Goal: Information Seeking & Learning: Learn about a topic

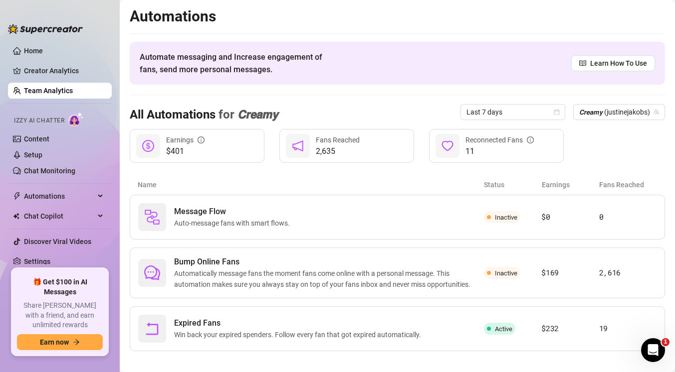
click at [73, 94] on link "Team Analytics" at bounding box center [48, 91] width 49 height 8
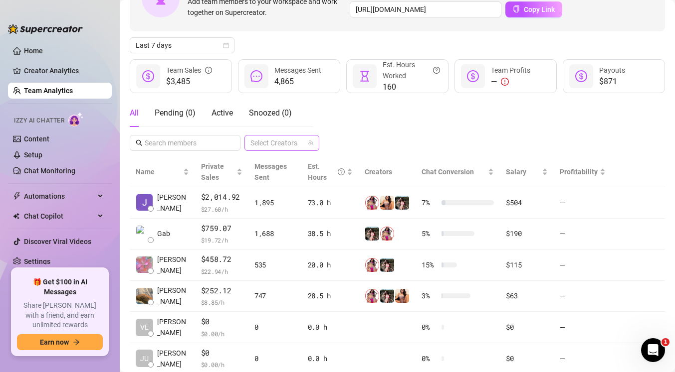
scroll to position [113, 0]
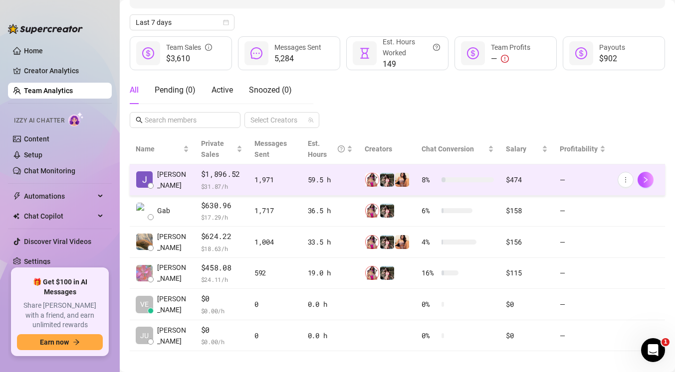
scroll to position [113, 0]
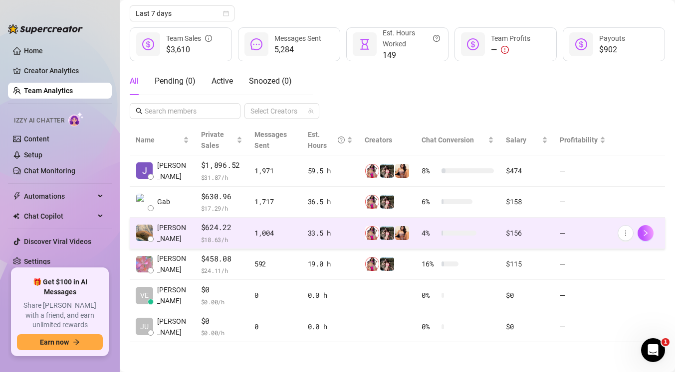
click at [173, 230] on span "[PERSON_NAME]" at bounding box center [173, 233] width 32 height 22
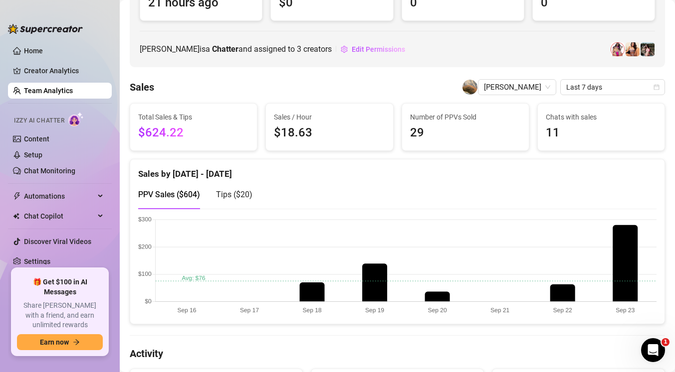
click at [539, 235] on canvas at bounding box center [397, 266] width 518 height 100
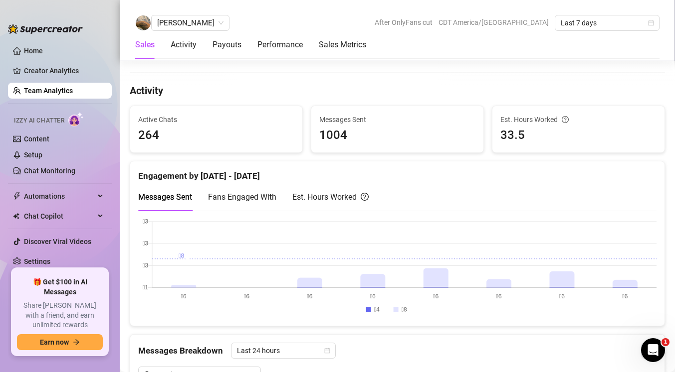
scroll to position [376, 0]
click at [624, 281] on canvas at bounding box center [397, 268] width 518 height 100
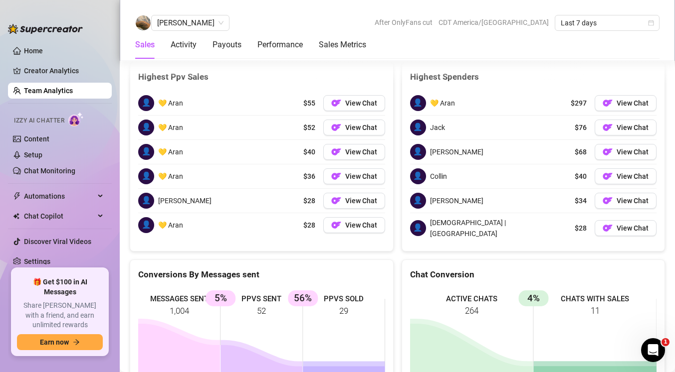
scroll to position [1555, 0]
